Goal: Find specific page/section: Find specific page/section

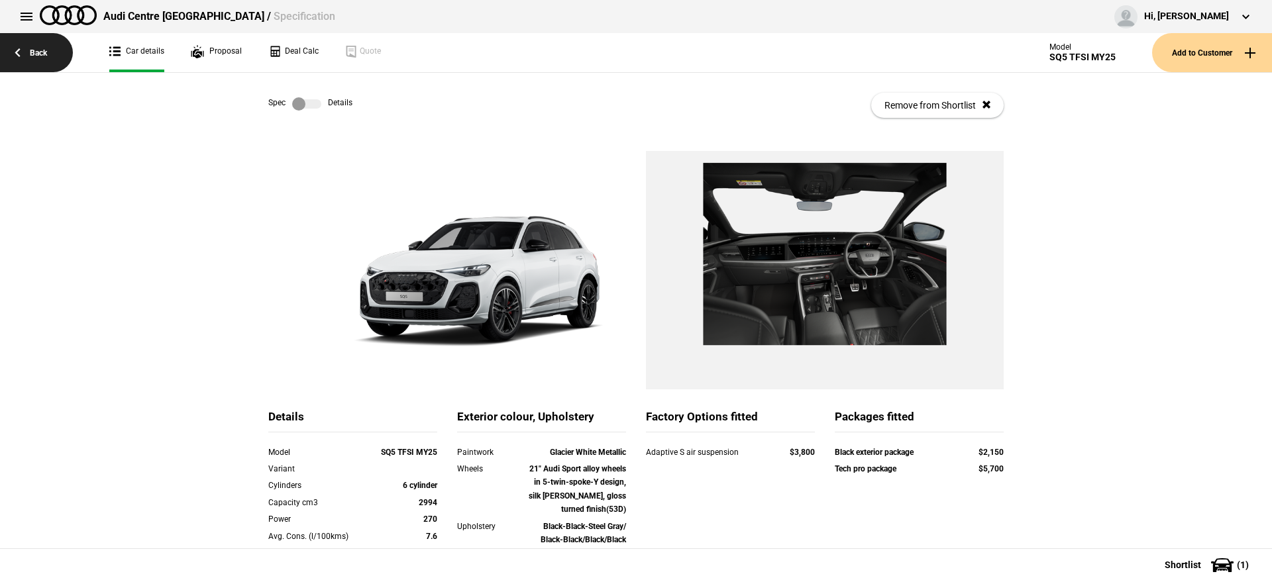
click at [58, 62] on link "Back" at bounding box center [36, 52] width 73 height 39
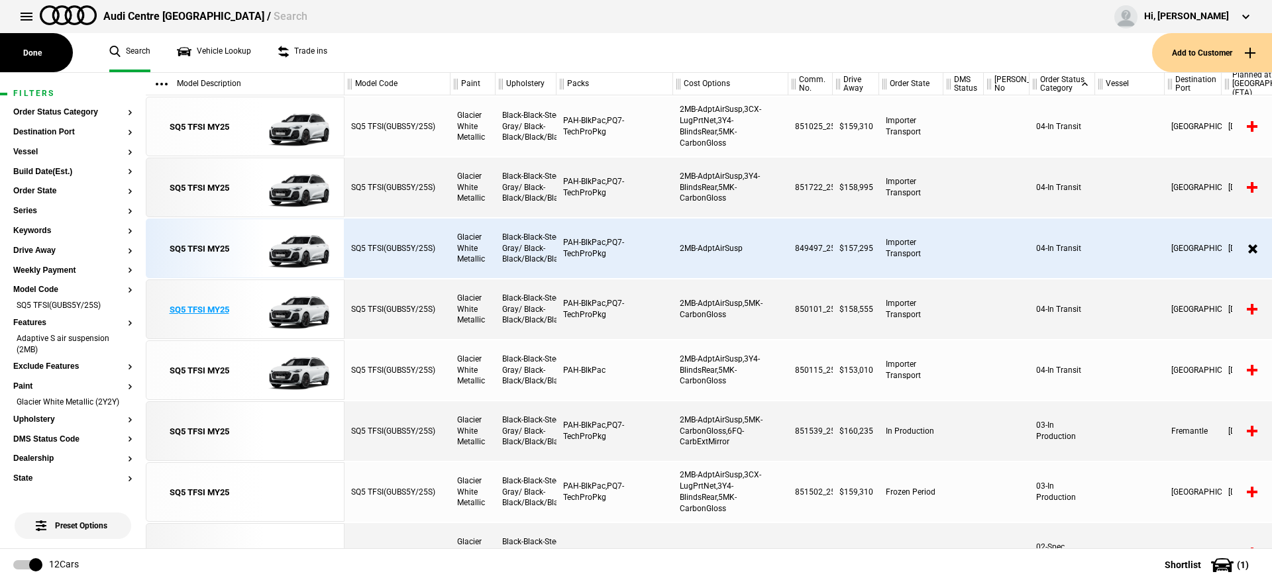
click at [310, 301] on img at bounding box center [291, 310] width 92 height 60
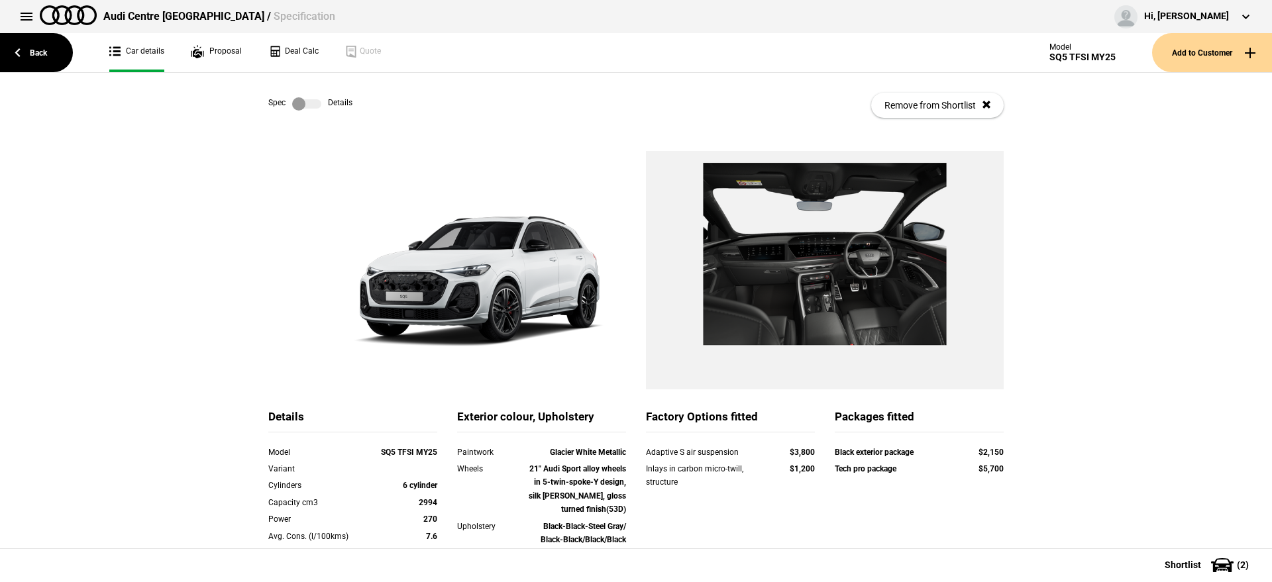
click at [302, 97] on label at bounding box center [306, 103] width 29 height 13
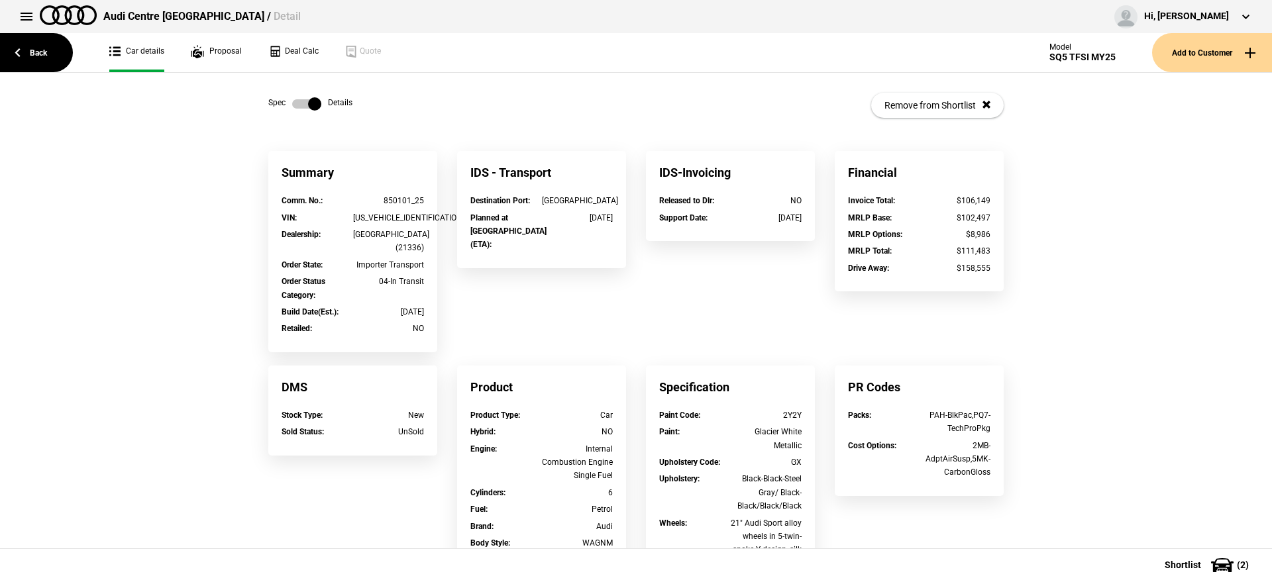
click at [409, 200] on div "850101_25" at bounding box center [389, 200] width 72 height 13
drag, startPoint x: 401, startPoint y: 196, endPoint x: 365, endPoint y: 199, distance: 36.6
click at [365, 199] on div "850101_25" at bounding box center [389, 200] width 72 height 13
click at [386, 201] on div "850101_25" at bounding box center [389, 200] width 72 height 13
drag, startPoint x: 406, startPoint y: 198, endPoint x: 354, endPoint y: 196, distance: 52.4
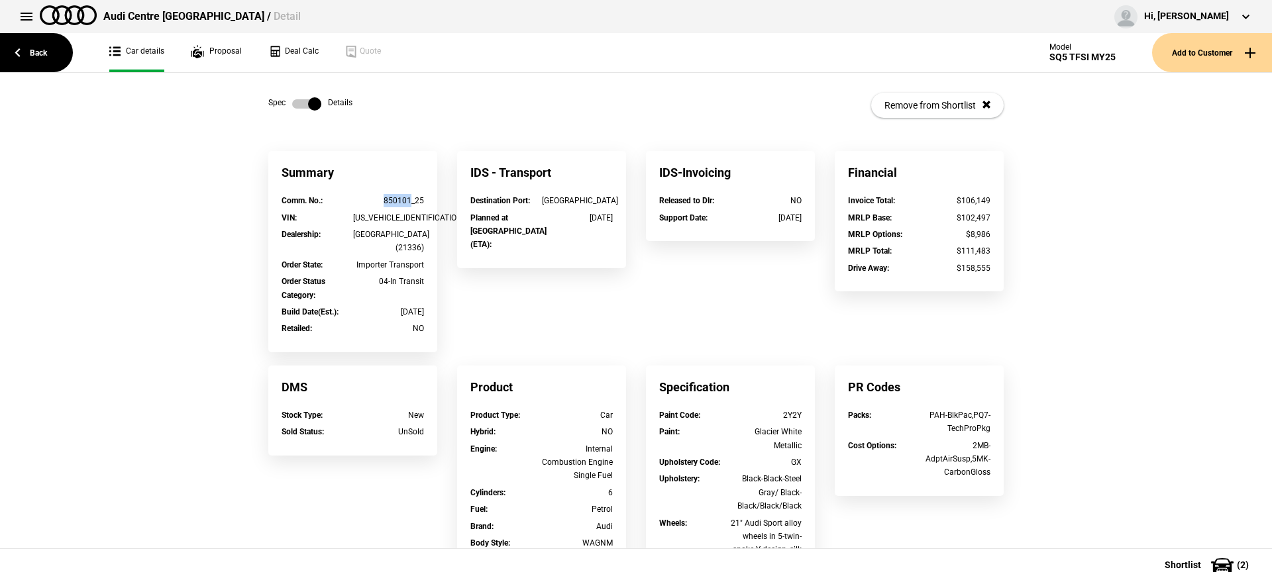
click at [354, 196] on div "850101_25" at bounding box center [389, 200] width 72 height 13
